Goal: Task Accomplishment & Management: Complete application form

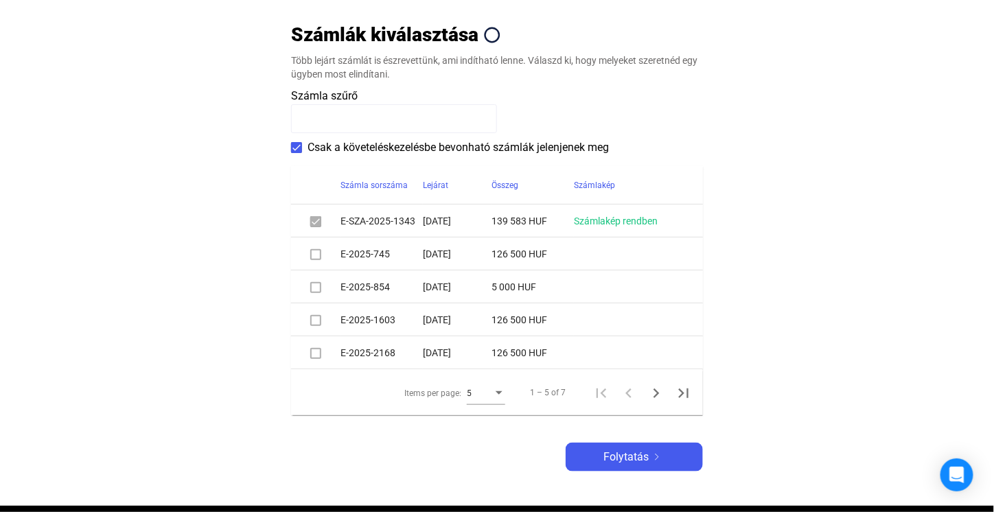
scroll to position [275, 0]
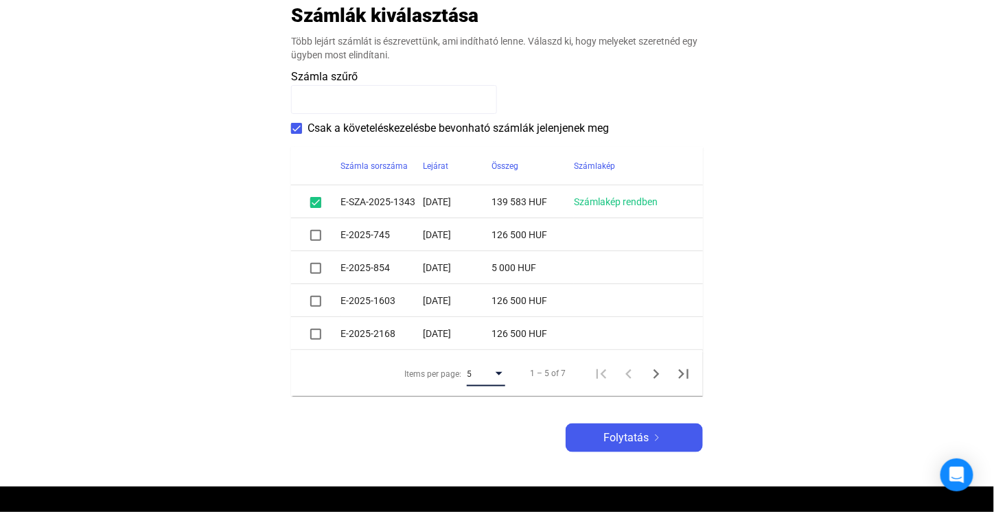
click at [502, 377] on div "Items per page:" at bounding box center [499, 374] width 12 height 11
click at [490, 403] on span "10" at bounding box center [487, 399] width 38 height 16
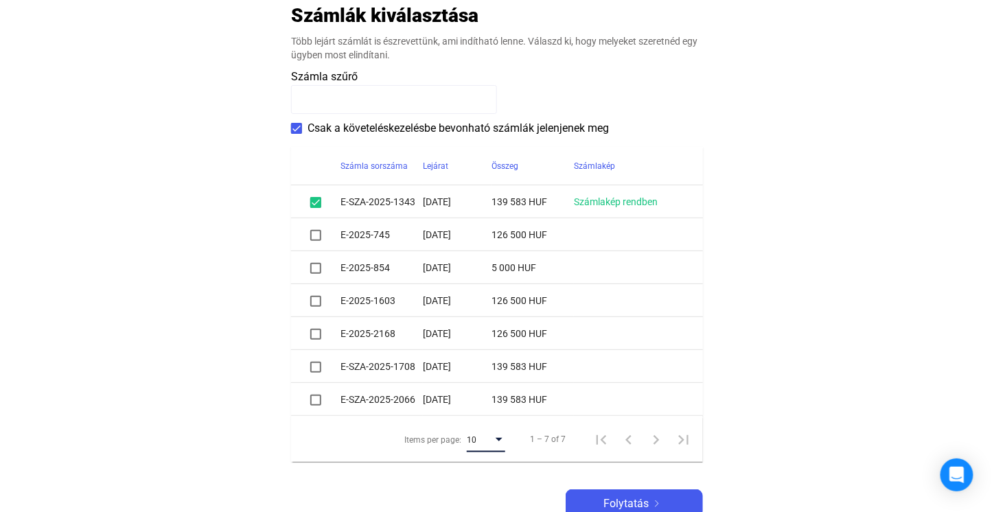
click at [310, 234] on span at bounding box center [315, 235] width 11 height 11
click at [319, 270] on span at bounding box center [315, 268] width 11 height 11
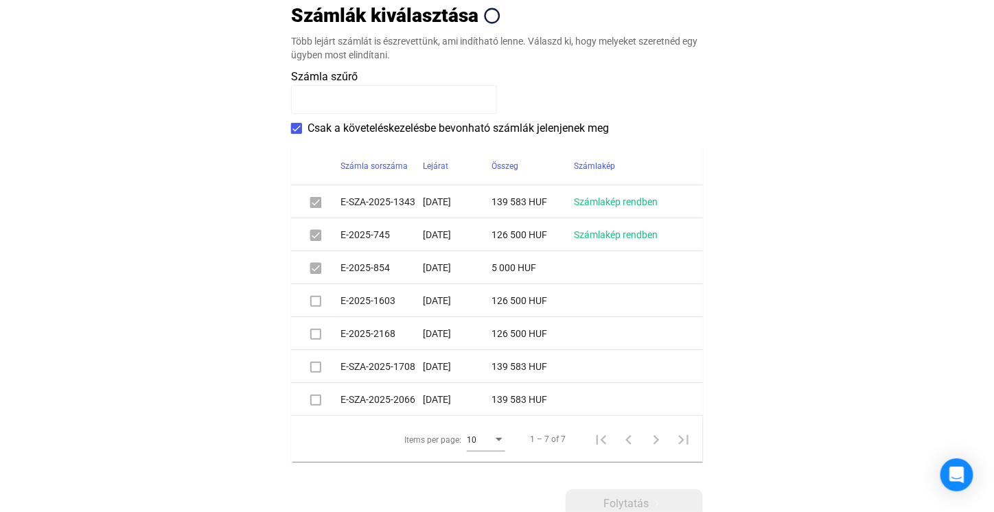
click at [314, 297] on span at bounding box center [315, 301] width 11 height 11
click at [315, 335] on span at bounding box center [315, 334] width 11 height 11
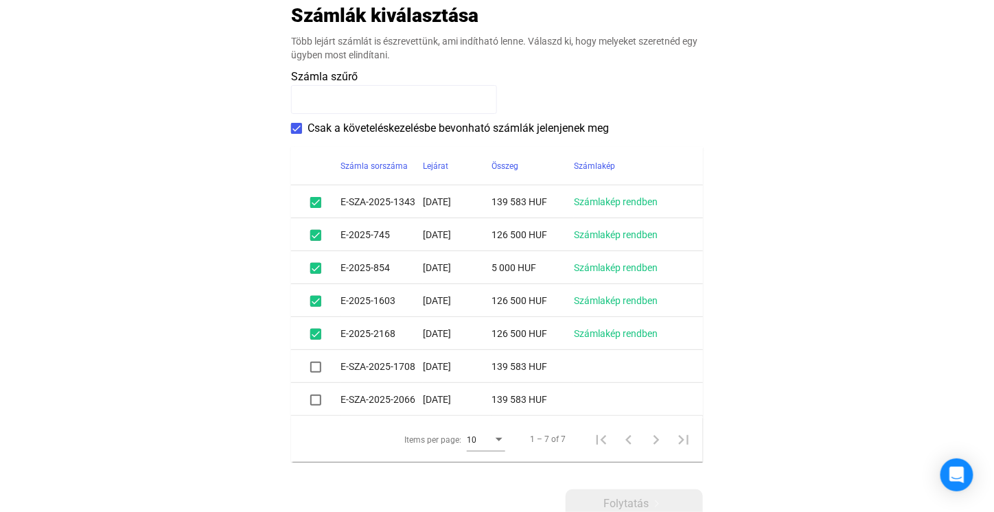
click at [315, 369] on span at bounding box center [315, 367] width 11 height 11
click at [319, 404] on span at bounding box center [315, 400] width 11 height 11
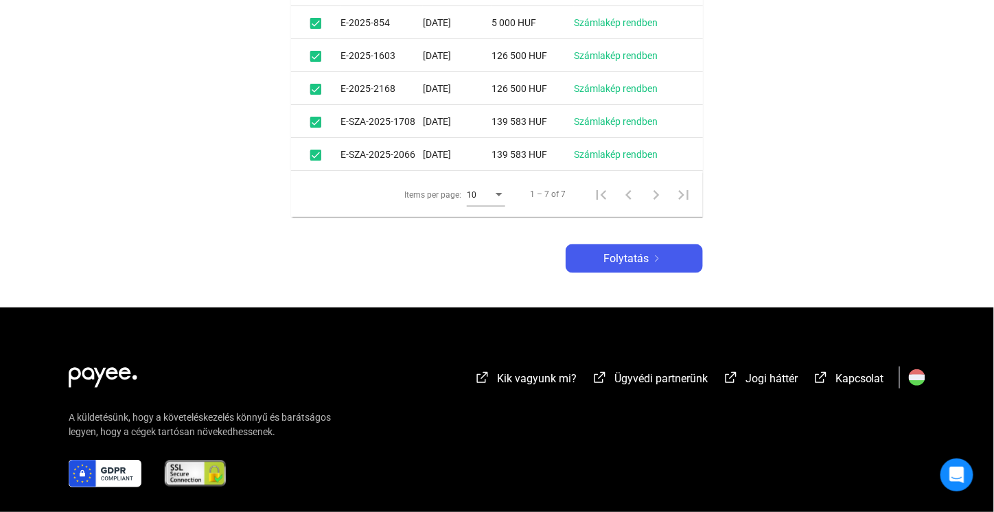
scroll to position [525, 0]
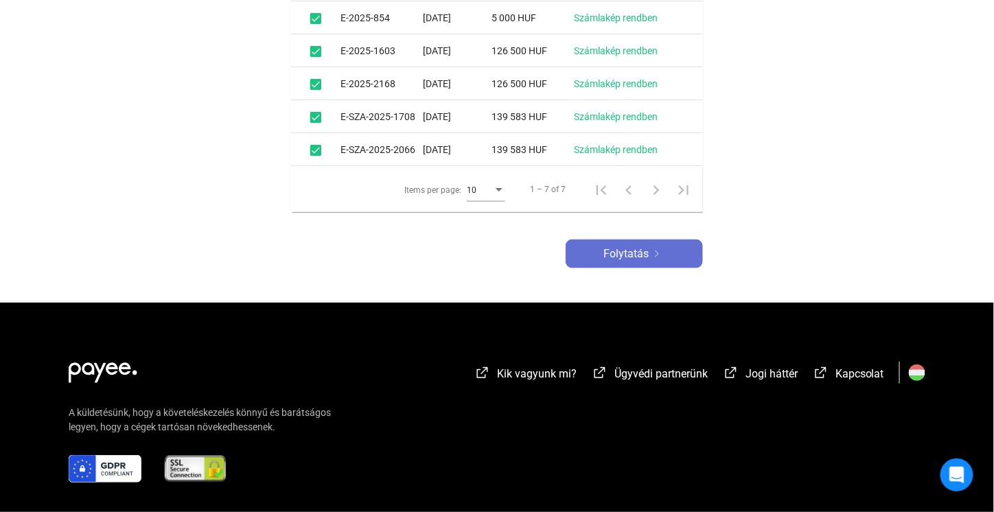
click at [618, 253] on span "Folytatás" at bounding box center [626, 254] width 45 height 16
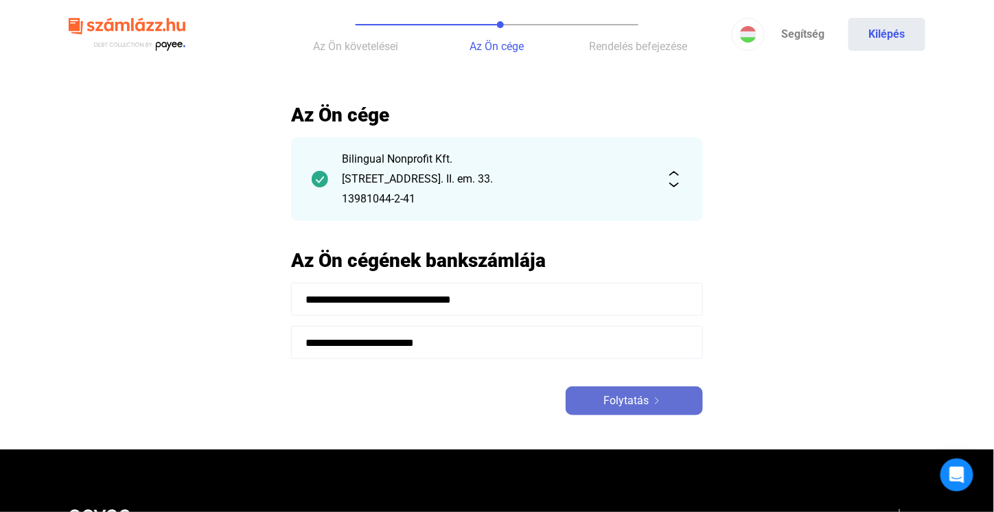
click at [594, 404] on div "Folytatás" at bounding box center [634, 401] width 129 height 16
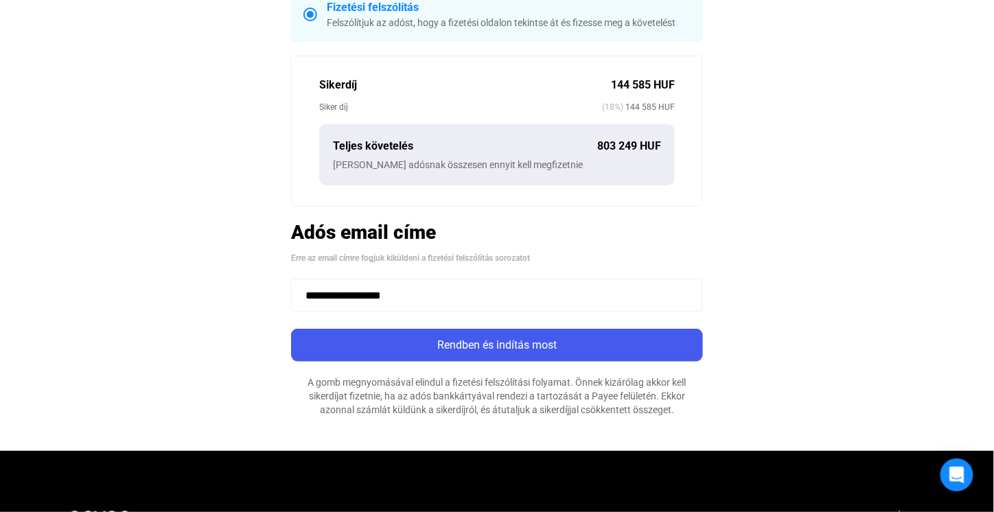
scroll to position [412, 0]
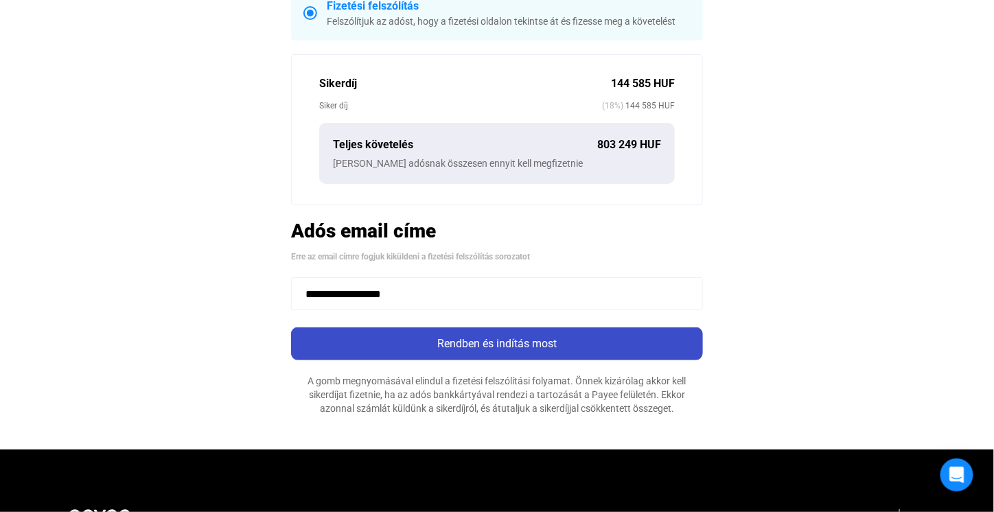
click at [512, 343] on div "Rendben és indítás most" at bounding box center [497, 344] width 404 height 16
